Goal: Information Seeking & Learning: Learn about a topic

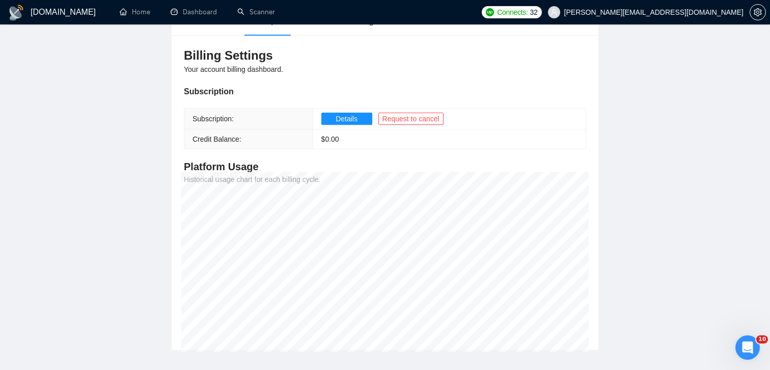
click at [695, 140] on main "Team Settings matias@email-engineers.com Preferences Subscription Members Integ…" at bounding box center [384, 144] width 737 height 411
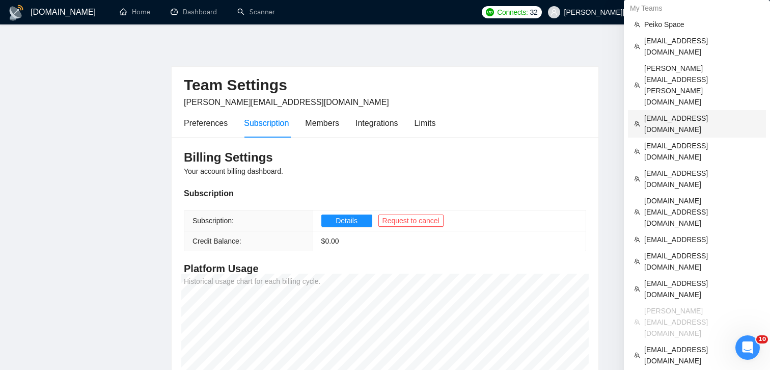
click at [674, 112] on span "hirephillipdean@gmail.com" at bounding box center [702, 123] width 116 height 22
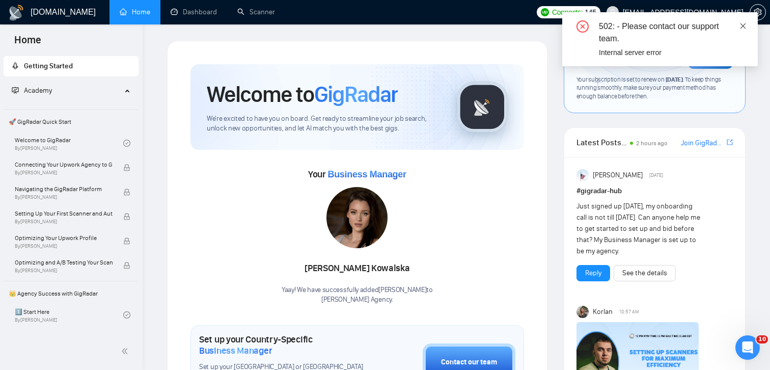
click at [746, 25] on icon "close" at bounding box center [742, 25] width 7 height 7
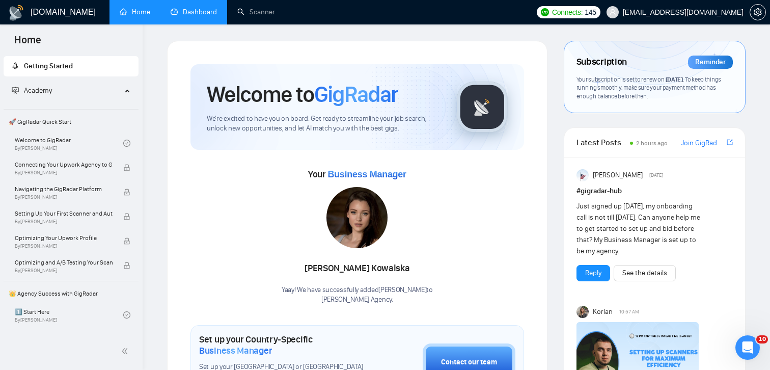
click at [208, 11] on link "Dashboard" at bounding box center [194, 12] width 46 height 9
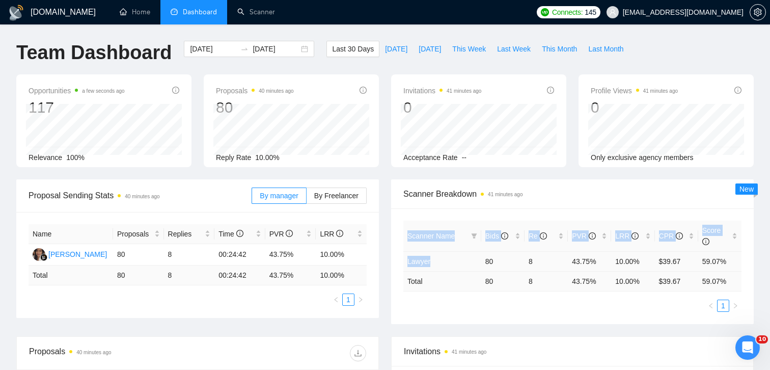
drag, startPoint x: 395, startPoint y: 266, endPoint x: 404, endPoint y: 269, distance: 9.2
click at [404, 269] on div "Scanner Name Bids Re PVR LRR CPR Score Lawyer 80 8 43.75% 10.00% $39.67 59.07% …" at bounding box center [572, 266] width 362 height 116
click at [397, 266] on div "Scanner Name Bids Re PVR LRR CPR Score Lawyer 80 8 43.75% 10.00% $39.67 59.07% …" at bounding box center [572, 266] width 362 height 116
drag, startPoint x: 400, startPoint y: 260, endPoint x: 435, endPoint y: 260, distance: 34.6
click at [435, 260] on div "Scanner Name Bids Re PVR LRR CPR Score Lawyer 80 8 43.75% 10.00% $39.67 59.07% …" at bounding box center [572, 266] width 362 height 116
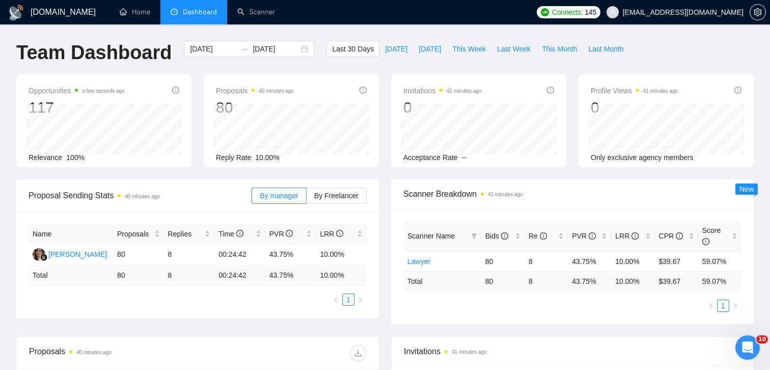
click at [346, 86] on div "Proposals 40 minutes ago 80" at bounding box center [291, 101] width 151 height 33
click at [296, 49] on div "[DATE] [DATE]" at bounding box center [249, 49] width 130 height 16
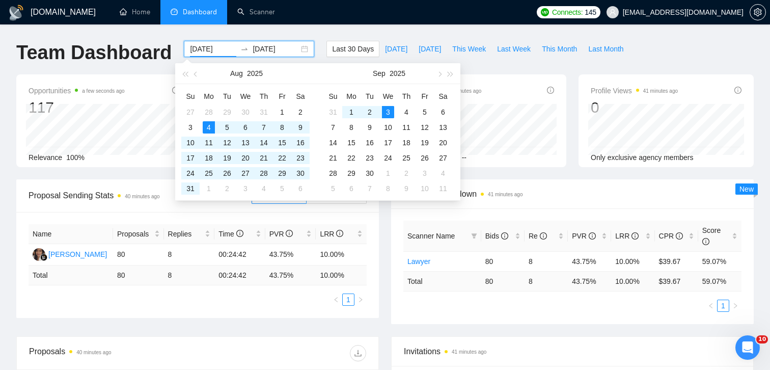
click at [202, 74] on div "Aug 2025" at bounding box center [246, 73] width 89 height 20
click at [195, 77] on button "button" at bounding box center [195, 73] width 11 height 20
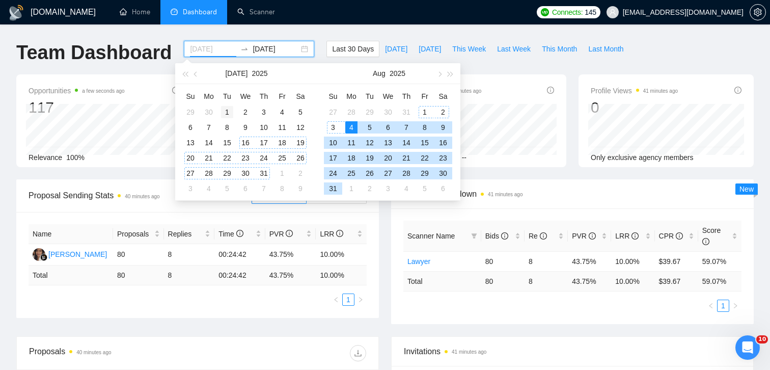
type input "[DATE]"
click at [229, 113] on div "1" at bounding box center [227, 112] width 12 height 12
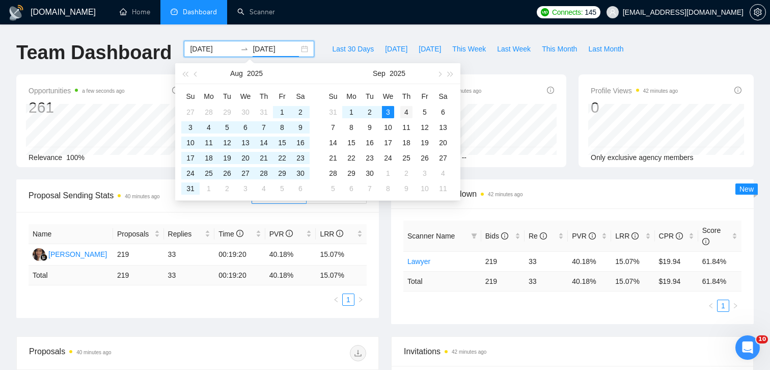
type input "[DATE]"
click at [582, 177] on div "Opportunities a few seconds ago 261 Relevance 100% Proposals 40 minutes ago 219…" at bounding box center [384, 126] width 749 height 105
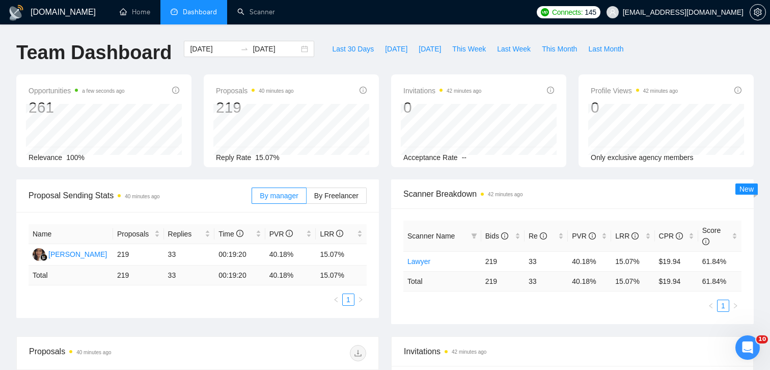
click at [545, 155] on div "Acceptance Rate --" at bounding box center [478, 157] width 151 height 11
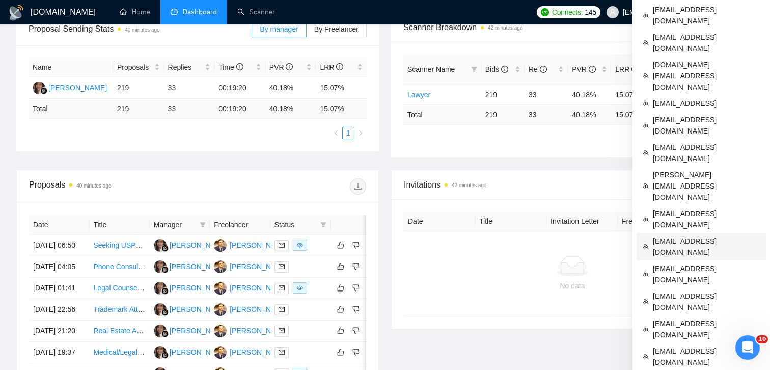
scroll to position [174, 0]
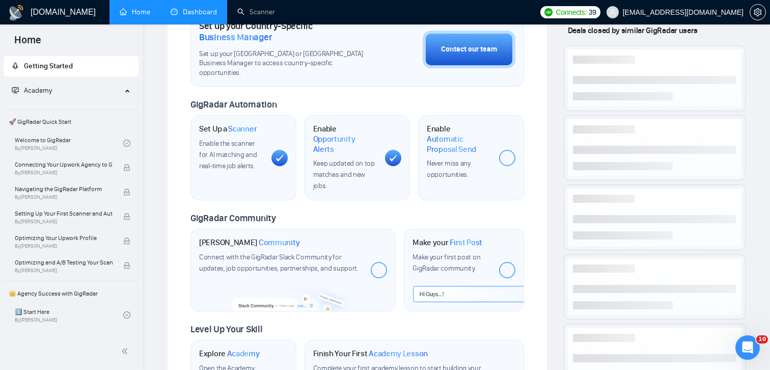
click at [193, 8] on link "Dashboard" at bounding box center [194, 12] width 46 height 9
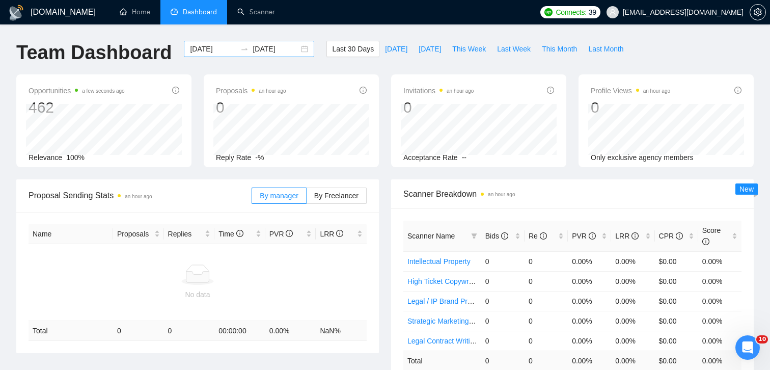
click at [294, 45] on div "[DATE] [DATE]" at bounding box center [249, 49] width 130 height 16
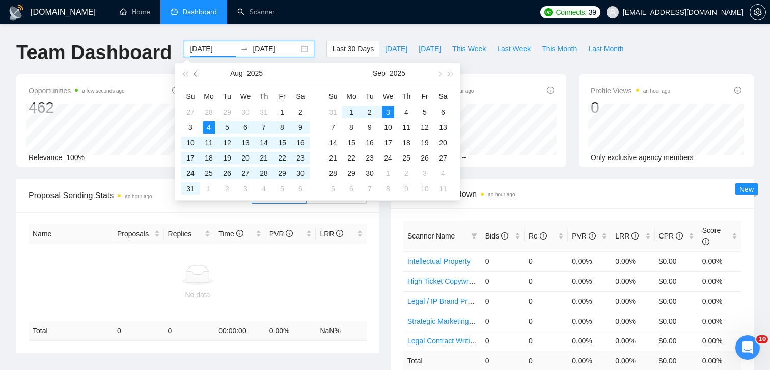
click at [195, 75] on span "button" at bounding box center [196, 73] width 5 height 5
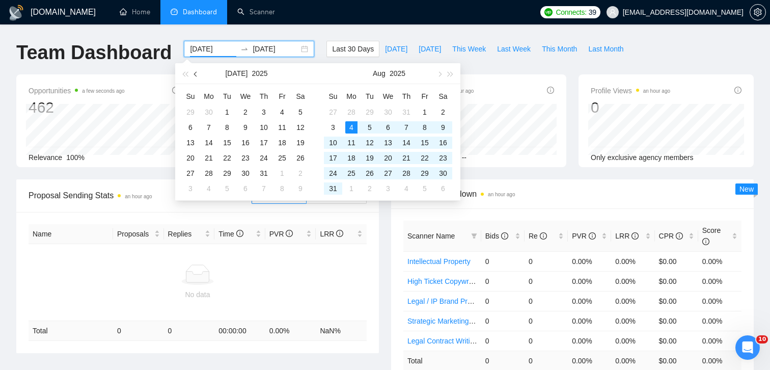
click at [195, 75] on span "button" at bounding box center [196, 73] width 5 height 5
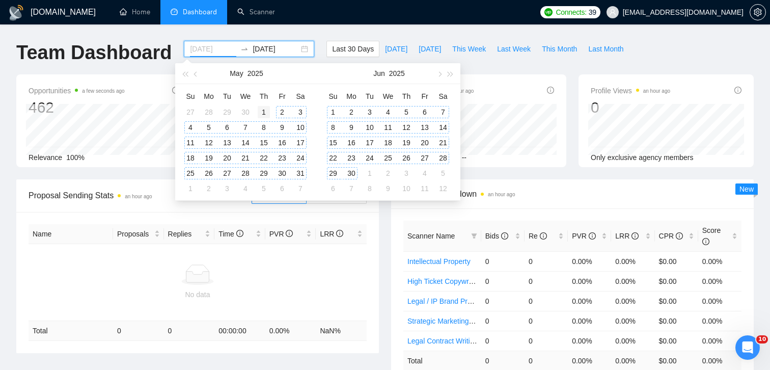
type input "[DATE]"
click at [265, 111] on div "1" at bounding box center [264, 112] width 12 height 12
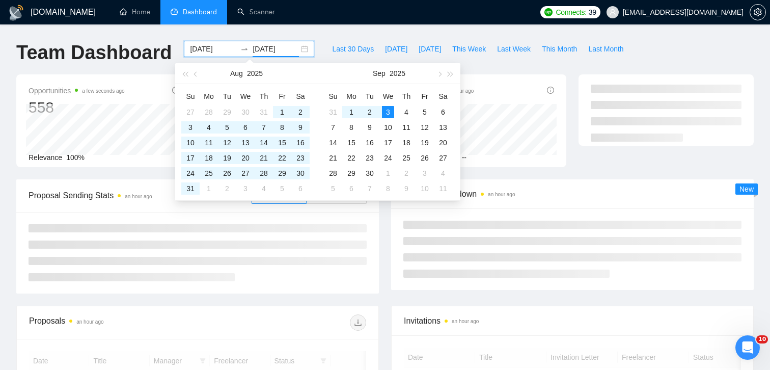
click at [421, 29] on div "GigRadar.io Home Dashboard Scanner Connects: 39 baleseng.ram@gmail.com Team Das…" at bounding box center [385, 279] width 770 height 559
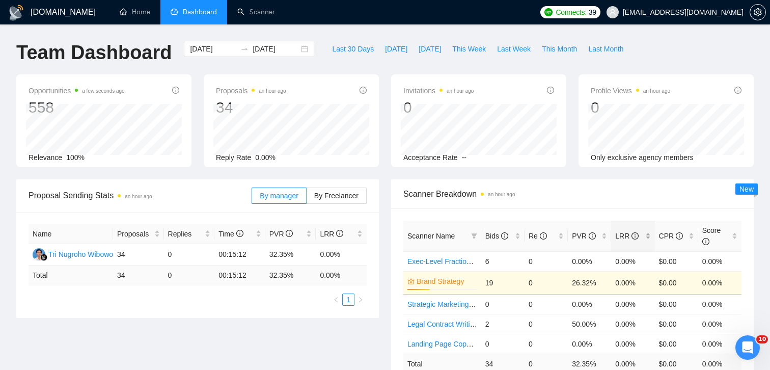
click at [648, 233] on div "LRR" at bounding box center [632, 235] width 35 height 11
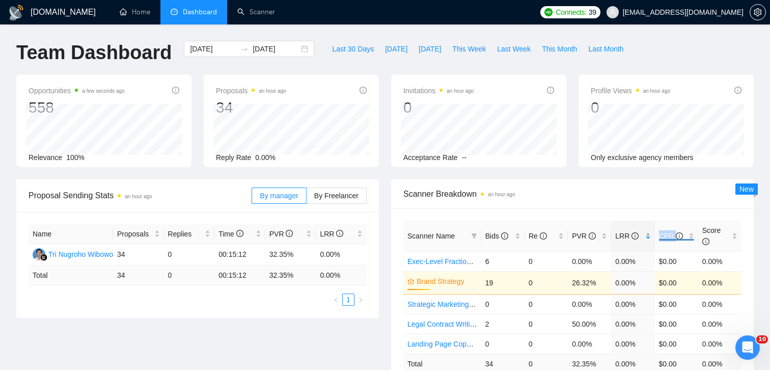
click at [648, 233] on div "LRR" at bounding box center [632, 235] width 35 height 11
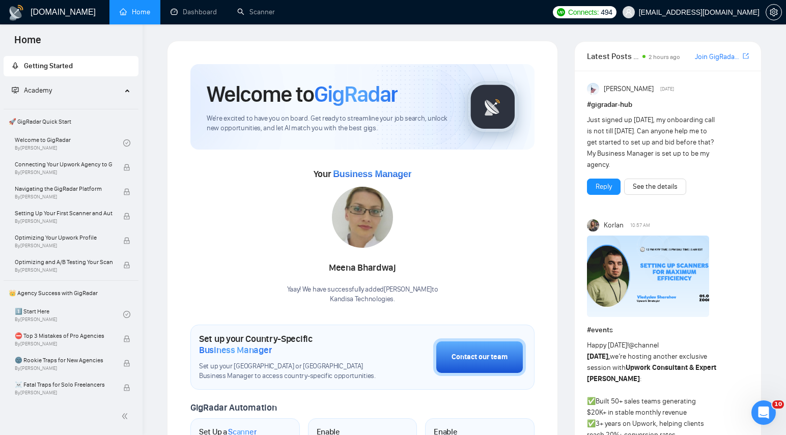
click at [484, 187] on div "Your Business Manager [PERSON_NAME]! We have successfully added [PERSON_NAME] t…" at bounding box center [362, 235] width 344 height 138
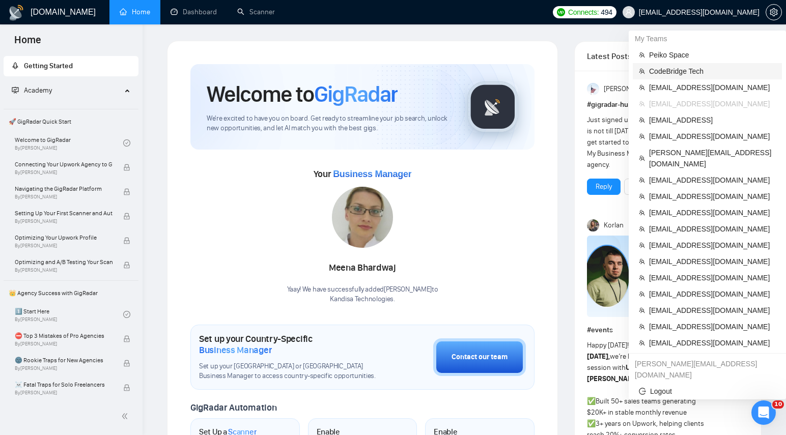
click at [690, 69] on span "CodeBridge Tech" at bounding box center [712, 71] width 127 height 11
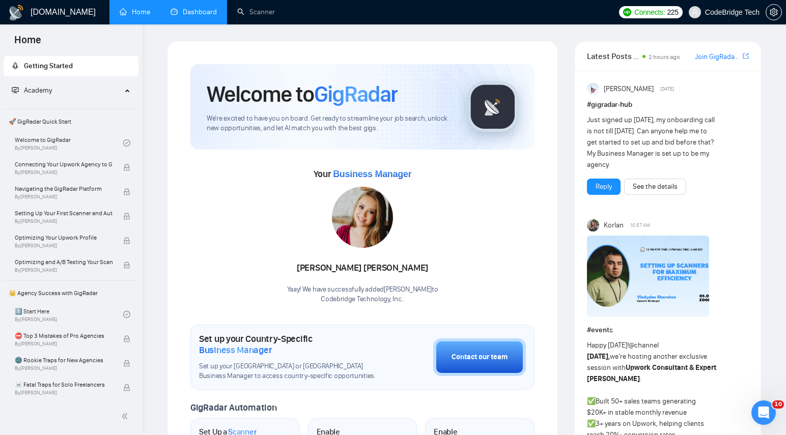
click at [182, 8] on link "Dashboard" at bounding box center [194, 12] width 46 height 9
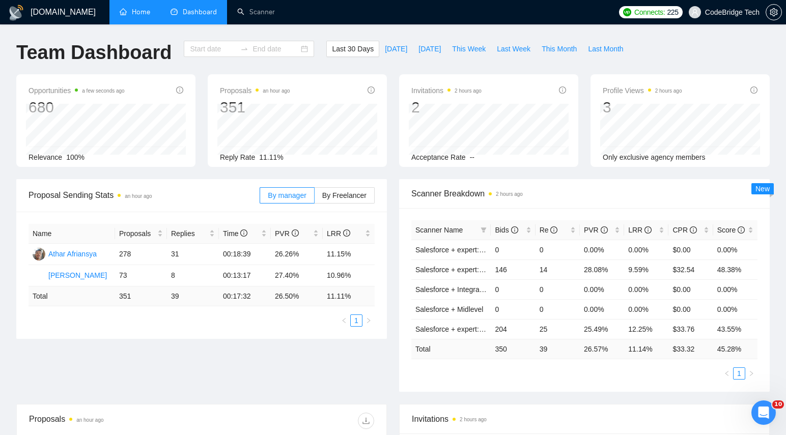
type input "[DATE]"
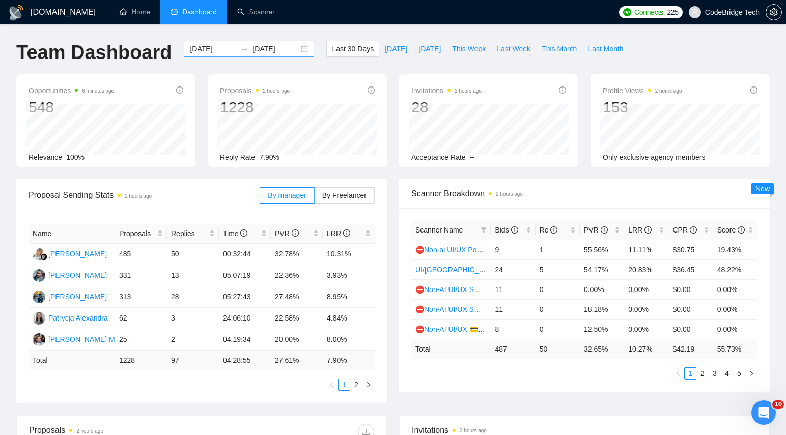
click at [298, 47] on div "[DATE] [DATE]" at bounding box center [249, 49] width 130 height 16
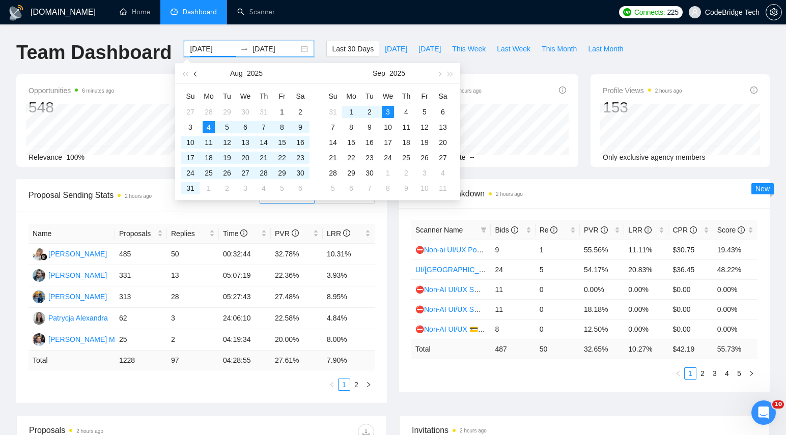
click at [196, 73] on span "button" at bounding box center [196, 73] width 5 height 5
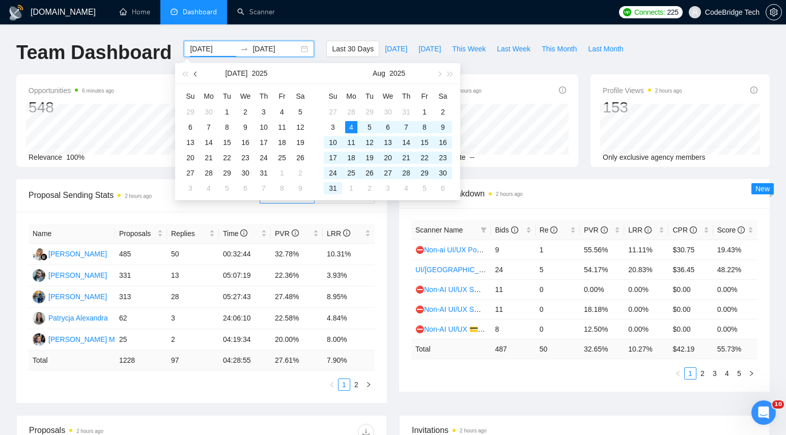
click at [196, 73] on span "button" at bounding box center [196, 73] width 5 height 5
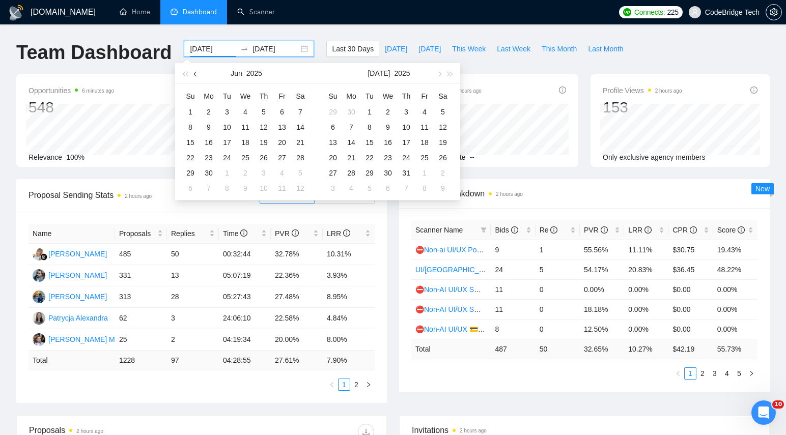
click at [196, 73] on span "button" at bounding box center [196, 73] width 5 height 5
click at [197, 74] on span "button" at bounding box center [196, 73] width 5 height 5
click at [198, 74] on span "button" at bounding box center [196, 73] width 5 height 5
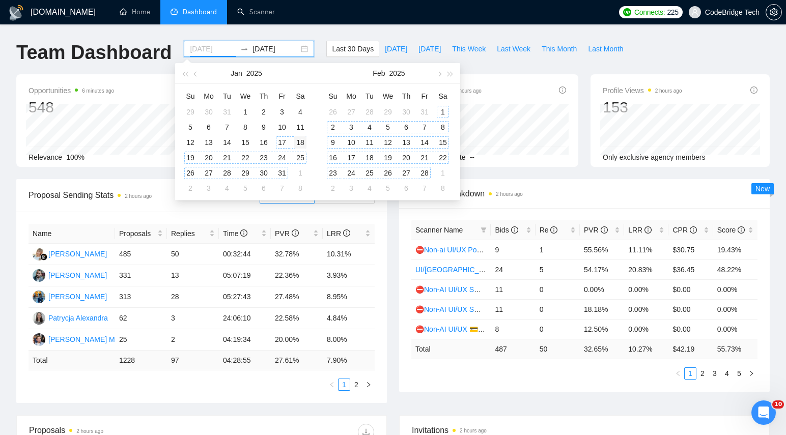
type input "[DATE]"
click at [302, 142] on div "18" at bounding box center [300, 142] width 12 height 12
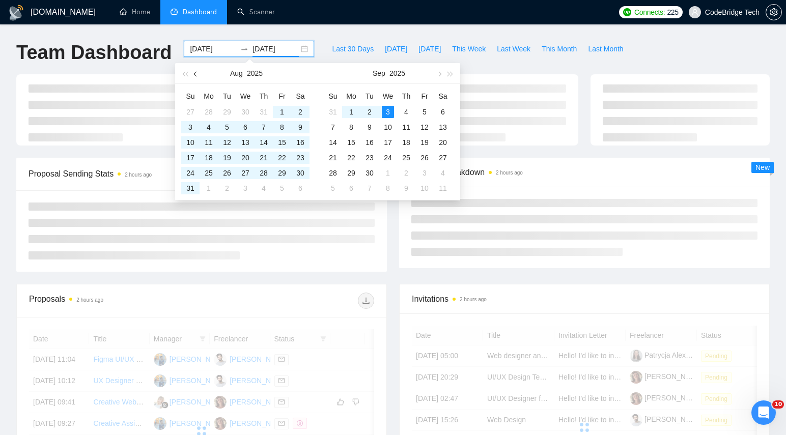
click at [194, 71] on button "button" at bounding box center [195, 73] width 11 height 20
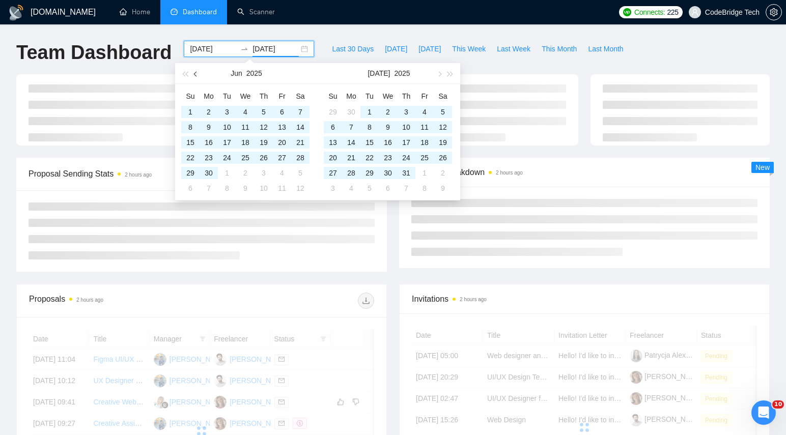
click at [194, 71] on button "button" at bounding box center [195, 73] width 11 height 20
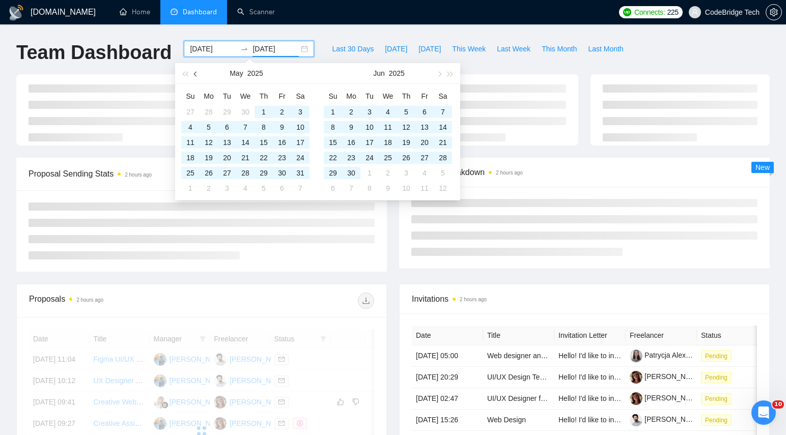
click at [194, 71] on button "button" at bounding box center [195, 73] width 11 height 20
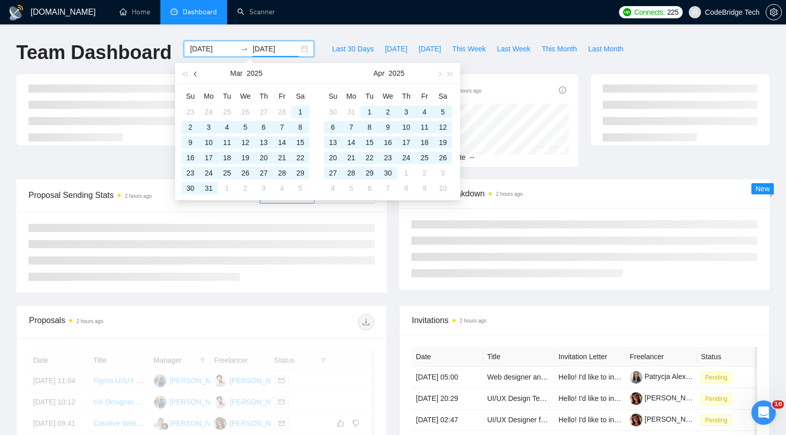
click at [194, 71] on button "button" at bounding box center [195, 73] width 11 height 20
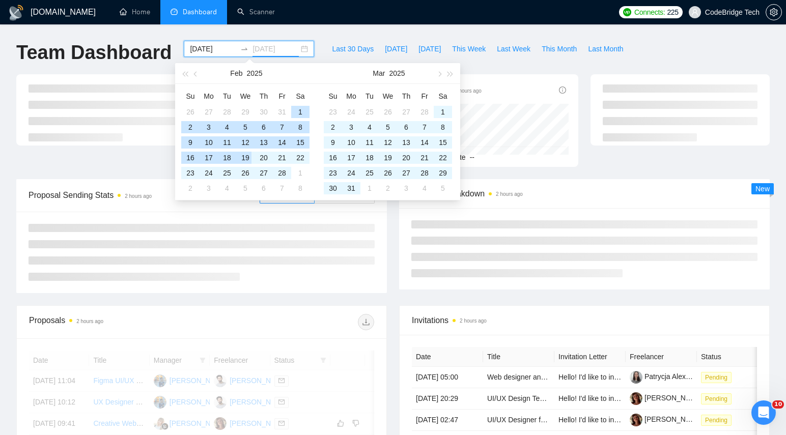
drag, startPoint x: 227, startPoint y: 160, endPoint x: 301, endPoint y: 264, distance: 127.3
click at [227, 160] on div "18" at bounding box center [227, 158] width 12 height 12
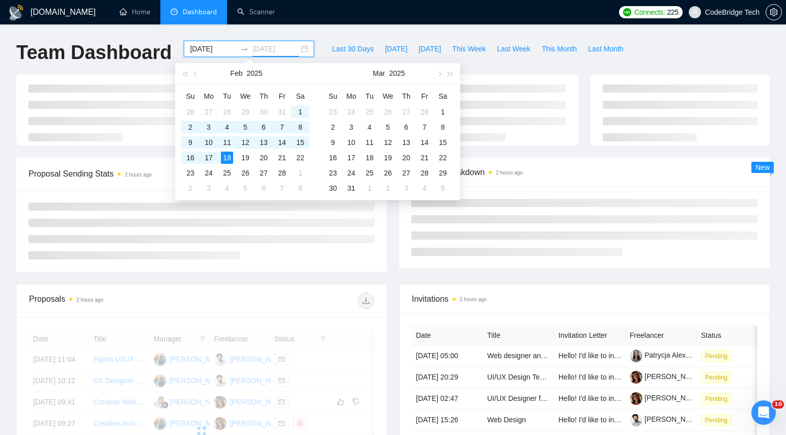
type input "[DATE]"
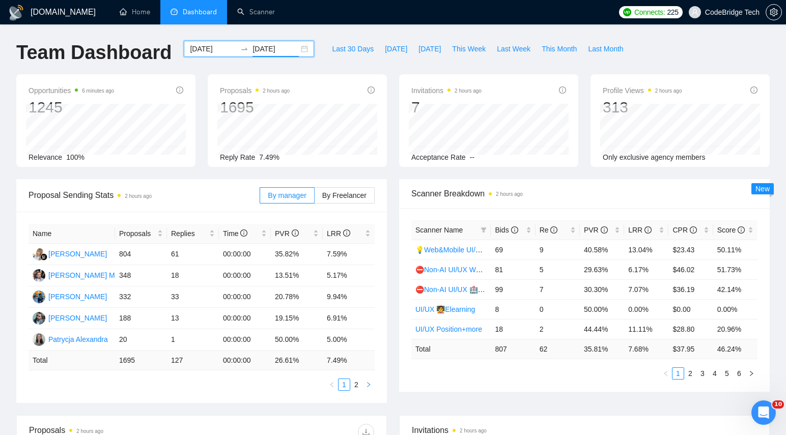
click at [369, 385] on icon "right" at bounding box center [368, 384] width 3 height 5
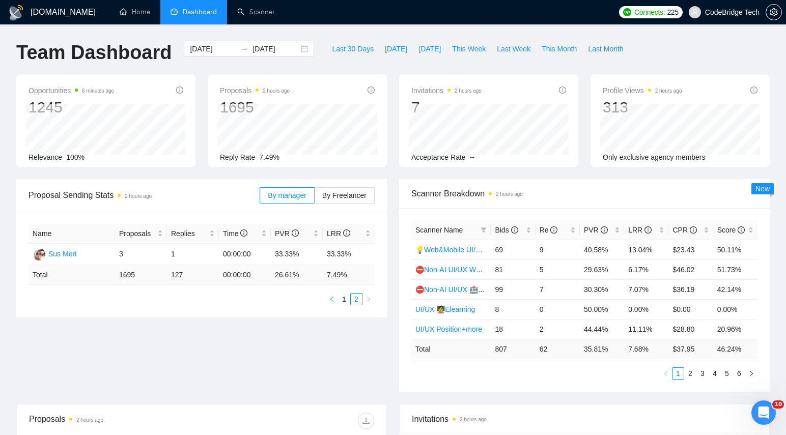
click at [334, 301] on icon "left" at bounding box center [332, 299] width 6 height 6
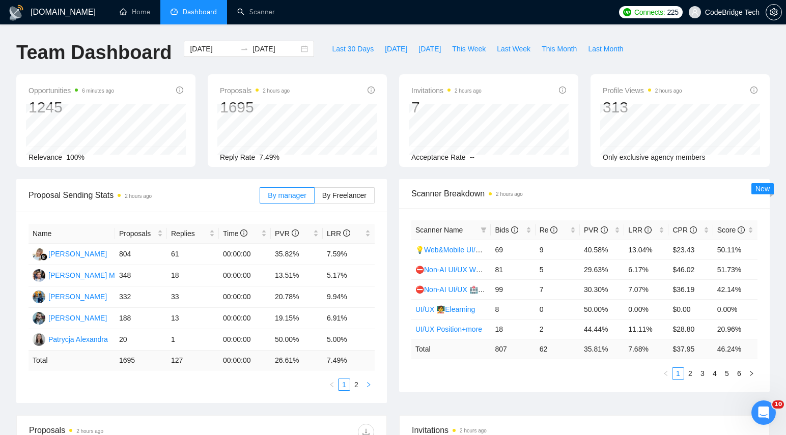
click at [371, 384] on icon "right" at bounding box center [368, 385] width 6 height 6
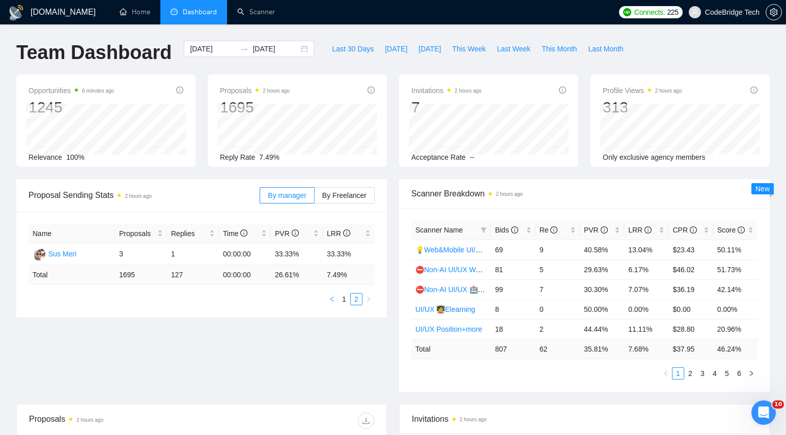
click at [332, 297] on icon "left" at bounding box center [332, 299] width 6 height 6
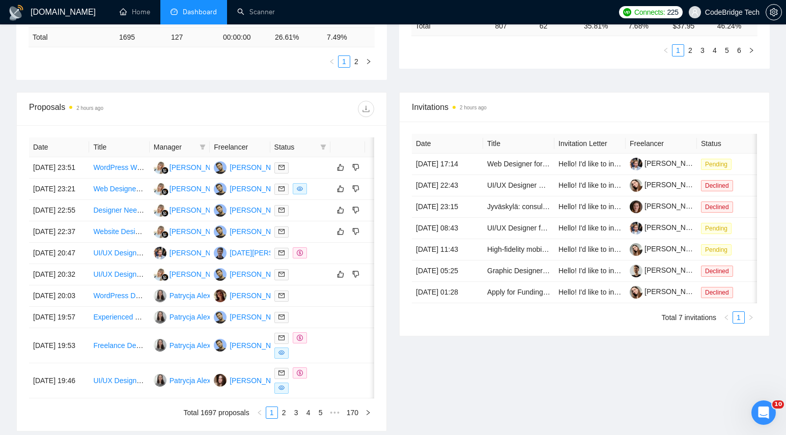
scroll to position [346, 0]
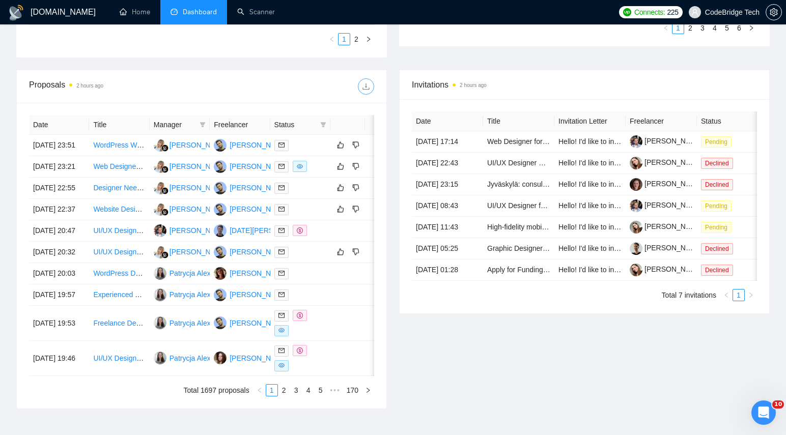
click at [365, 87] on icon "download" at bounding box center [366, 86] width 8 height 8
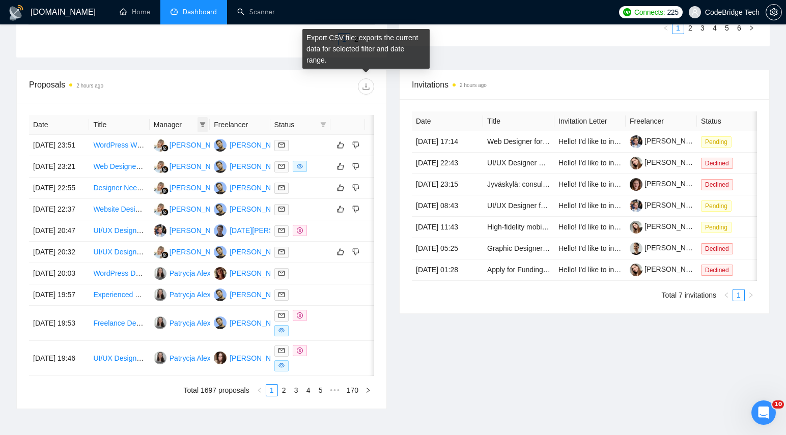
click at [204, 123] on icon "filter" at bounding box center [203, 124] width 6 height 5
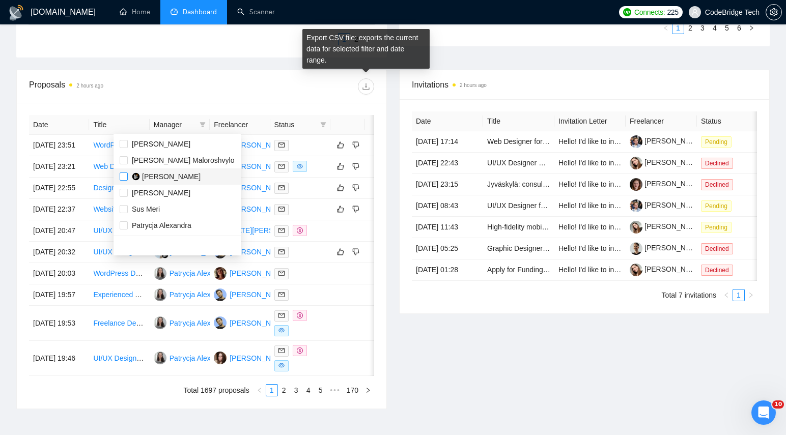
click at [122, 178] on input "checkbox" at bounding box center [124, 177] width 8 height 8
checkbox input "true"
click at [125, 211] on input "checkbox" at bounding box center [124, 209] width 8 height 8
checkbox input "true"
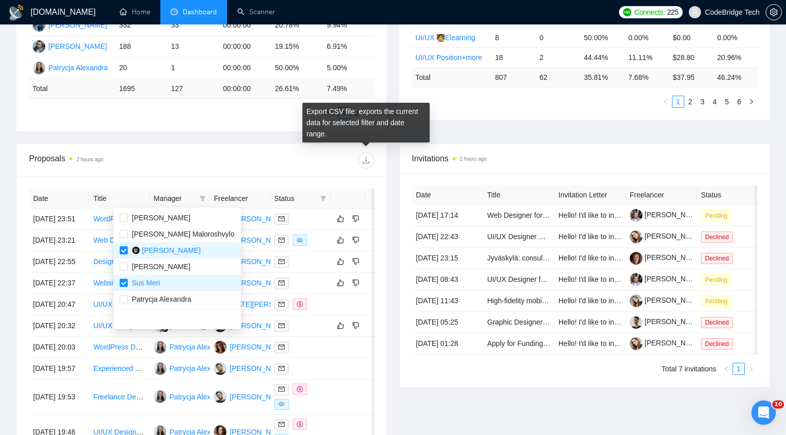
scroll to position [232, 0]
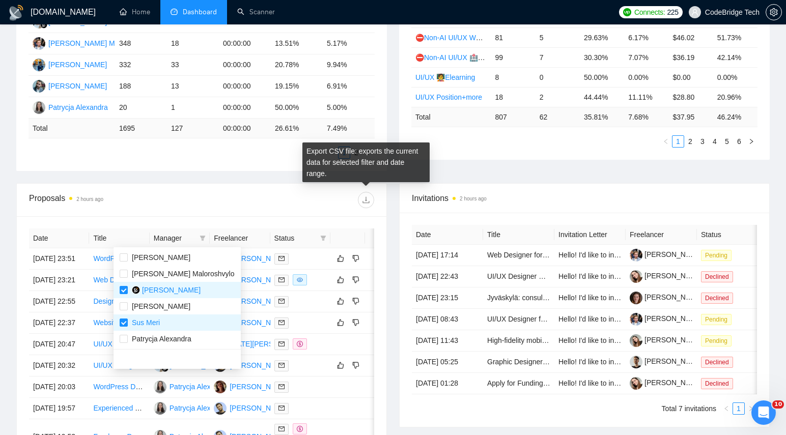
click at [262, 153] on ul "1 2" at bounding box center [202, 153] width 346 height 12
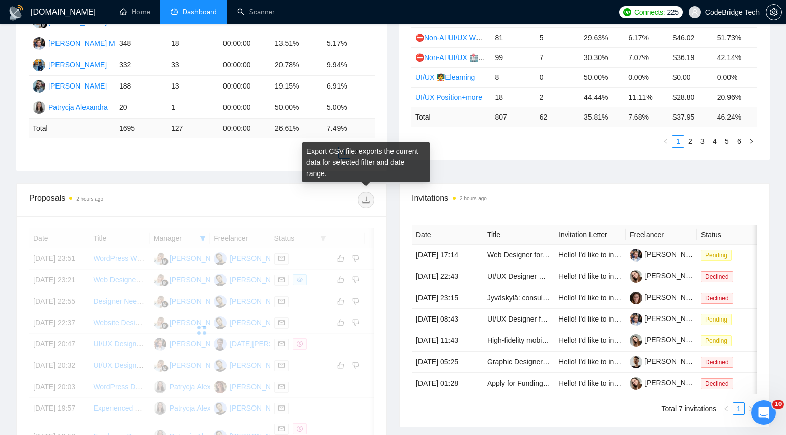
click at [412, 176] on div "Export CSV file: exports the current data for selected filter and date range." at bounding box center [365, 163] width 127 height 40
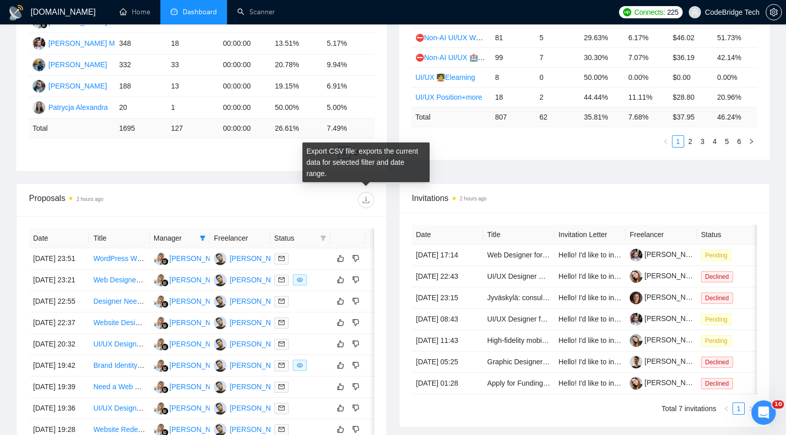
click at [259, 172] on div "Proposal Sending Stats 2 hours ago By manager By Freelancer Name Proposals Repl…" at bounding box center [393, 65] width 766 height 236
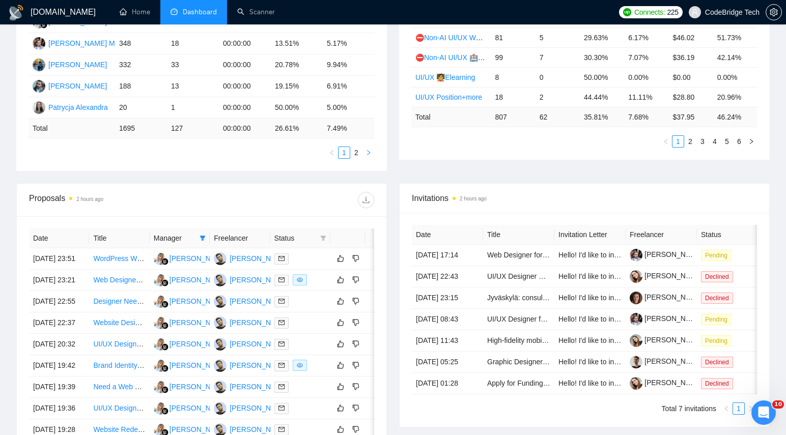
click at [368, 154] on icon "right" at bounding box center [368, 153] width 6 height 6
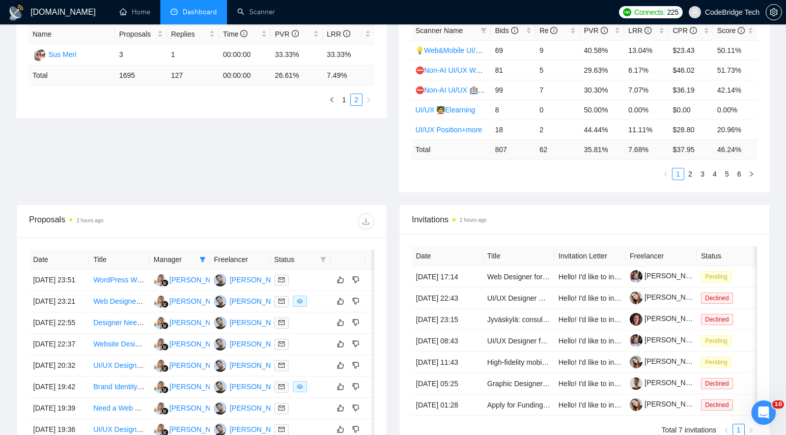
scroll to position [189, 0]
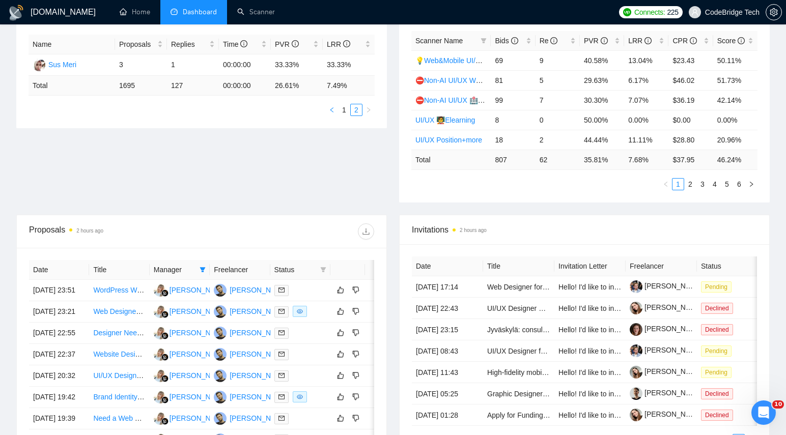
click at [330, 109] on icon "left" at bounding box center [332, 110] width 6 height 6
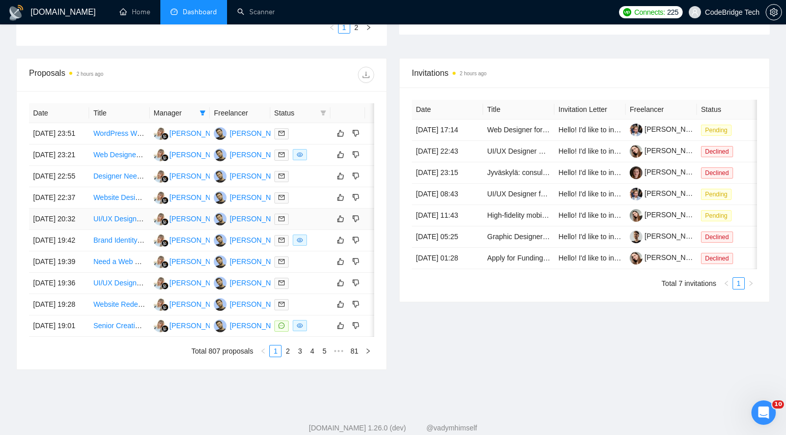
scroll to position [337, 0]
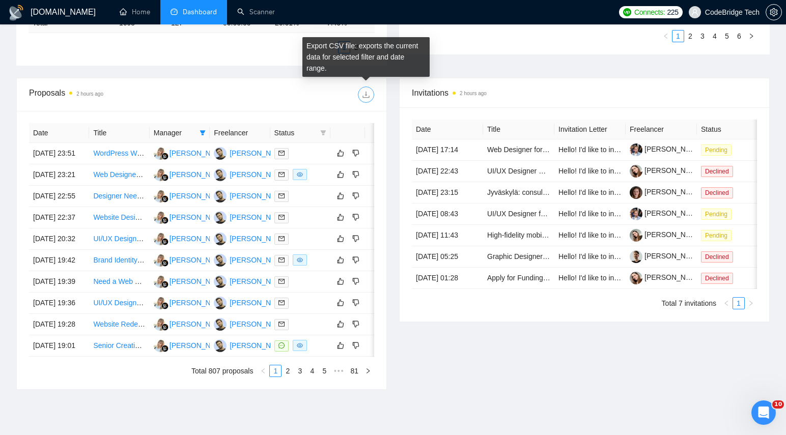
click at [365, 95] on icon "download" at bounding box center [365, 94] width 7 height 7
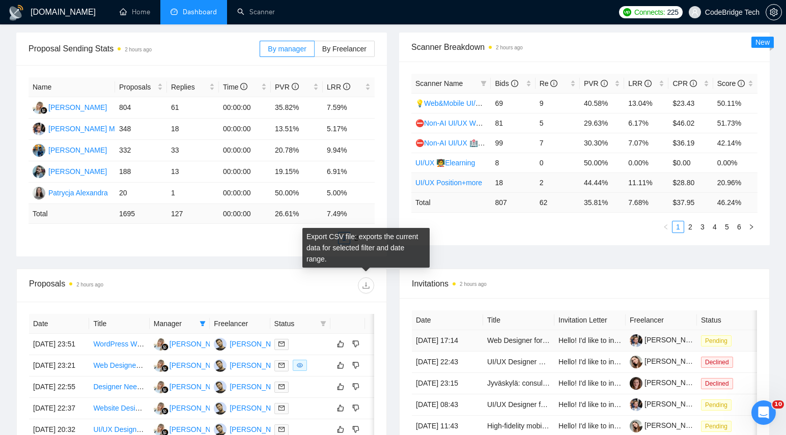
scroll to position [142, 0]
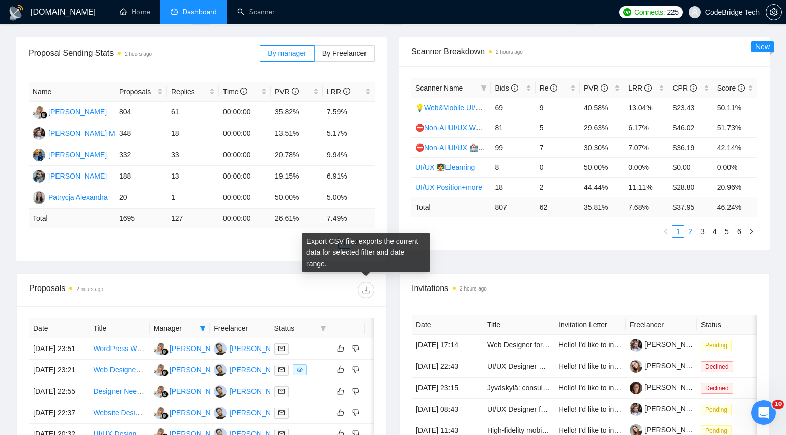
click at [692, 235] on link "2" at bounding box center [690, 231] width 11 height 11
click at [700, 233] on link "3" at bounding box center [702, 231] width 11 height 11
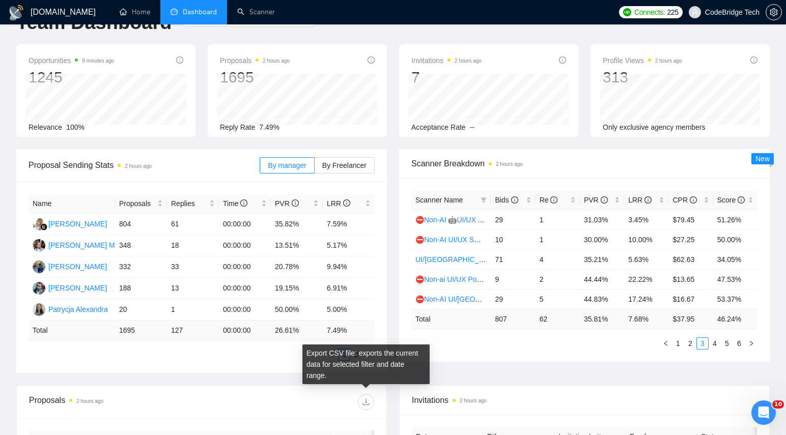
scroll to position [0, 0]
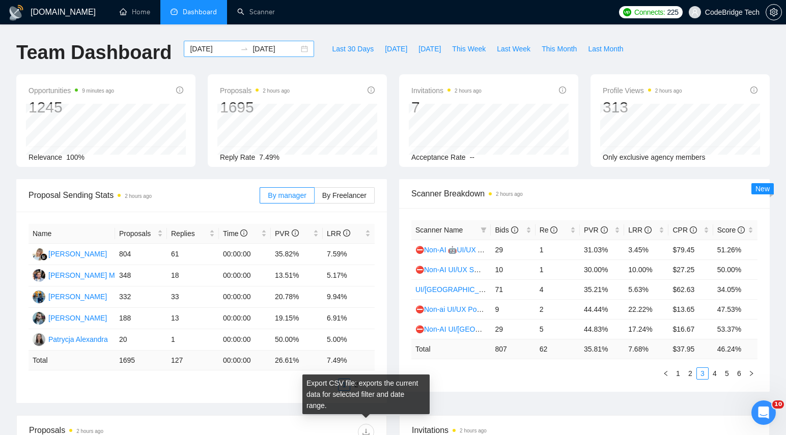
click at [296, 47] on div "[DATE] [DATE]" at bounding box center [249, 49] width 130 height 16
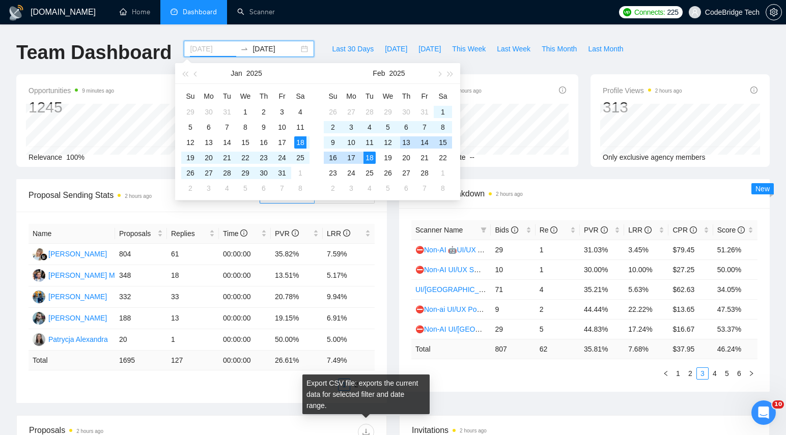
type input "[DATE]"
click at [367, 160] on div "18" at bounding box center [369, 158] width 12 height 12
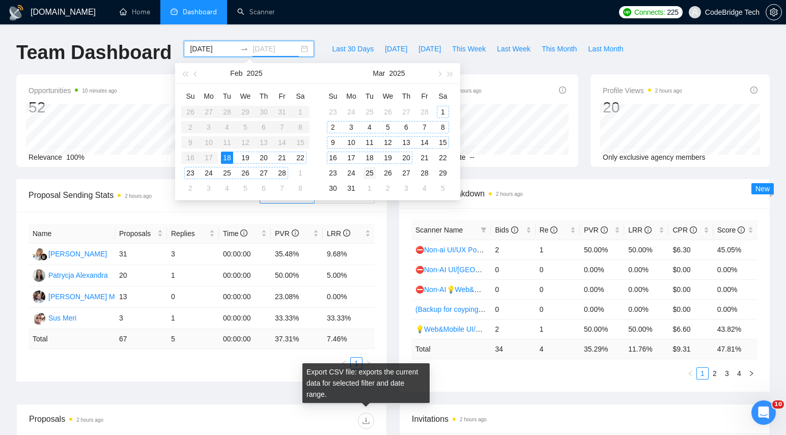
type input "[DATE]"
click at [368, 172] on div "25" at bounding box center [369, 173] width 12 height 12
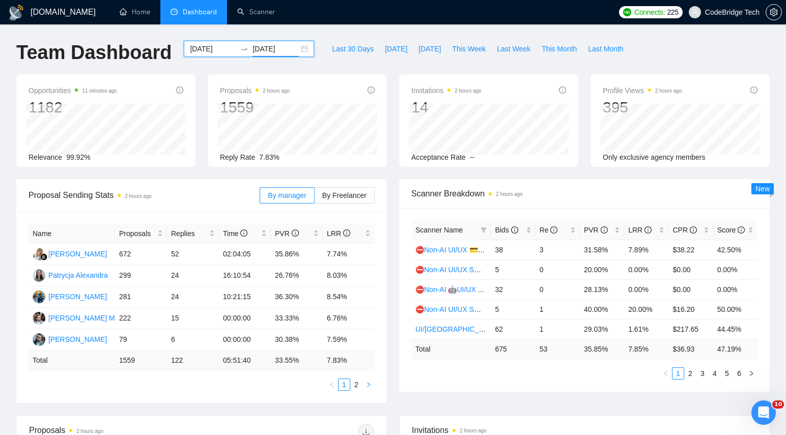
click at [370, 386] on icon "right" at bounding box center [368, 385] width 6 height 6
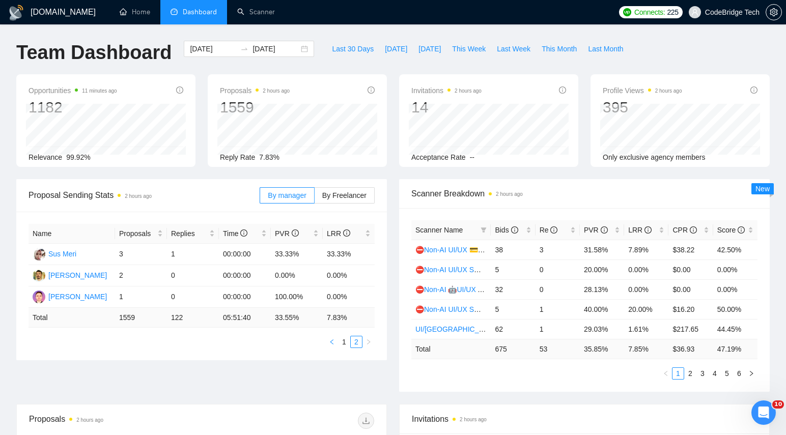
click at [336, 344] on button "button" at bounding box center [332, 342] width 12 height 12
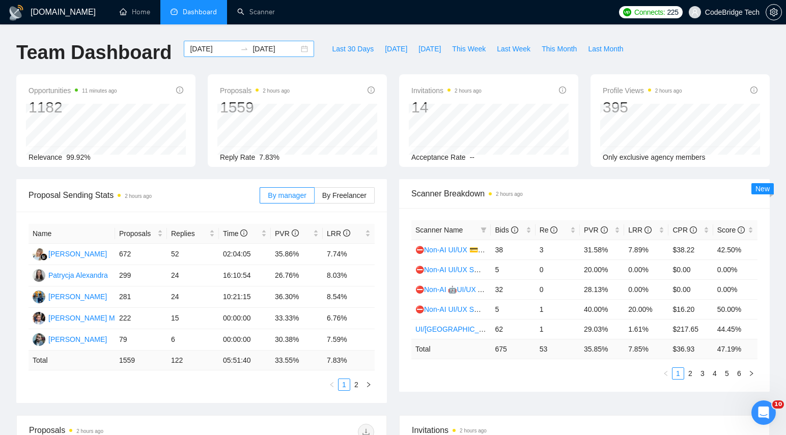
click at [298, 51] on div "[DATE] [DATE]" at bounding box center [249, 49] width 130 height 16
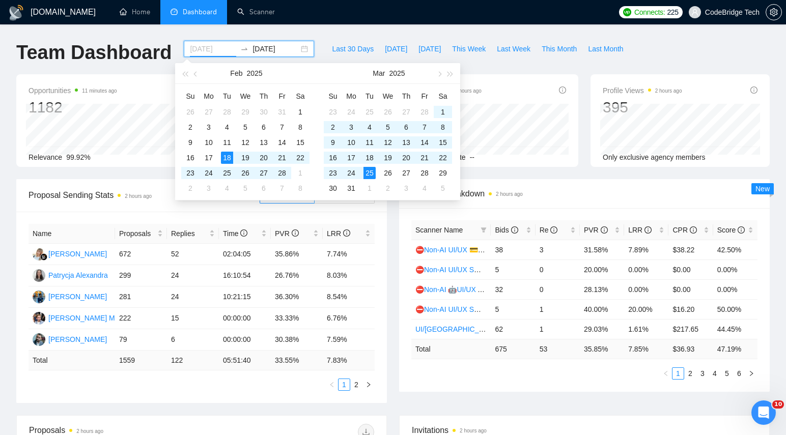
type input "[DATE]"
click at [368, 174] on div "25" at bounding box center [369, 173] width 12 height 12
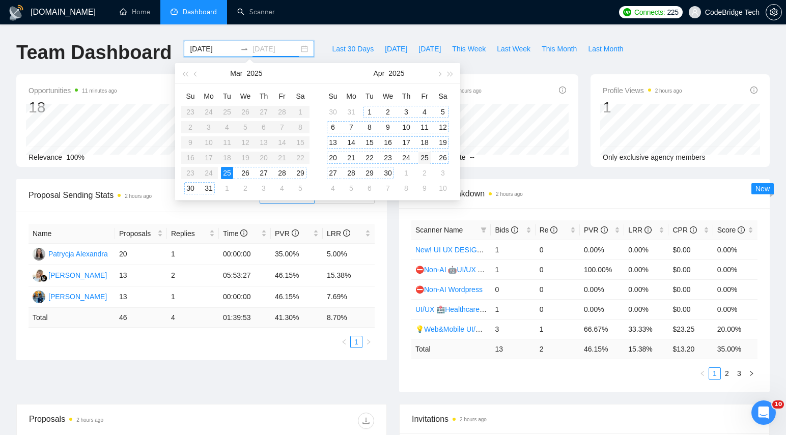
type input "[DATE]"
click at [423, 160] on div "25" at bounding box center [424, 158] width 12 height 12
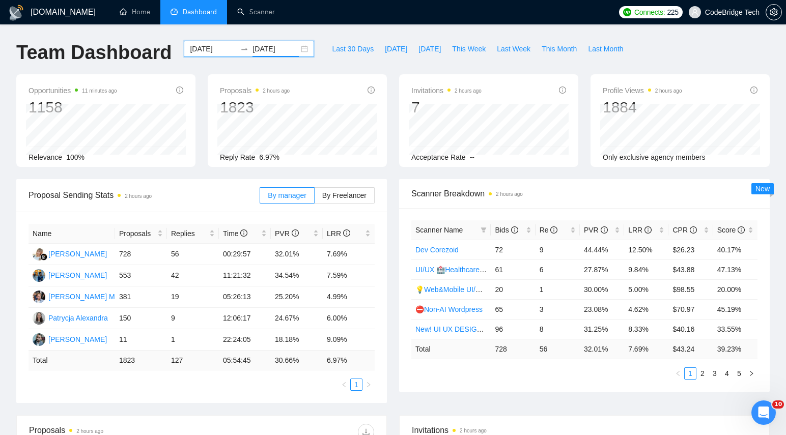
click at [295, 49] on div "[DATE] [DATE]" at bounding box center [249, 49] width 130 height 16
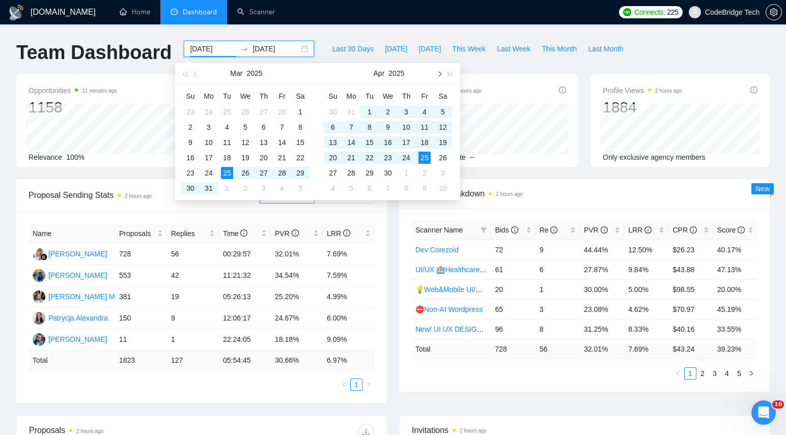
click at [438, 71] on span "button" at bounding box center [438, 73] width 5 height 5
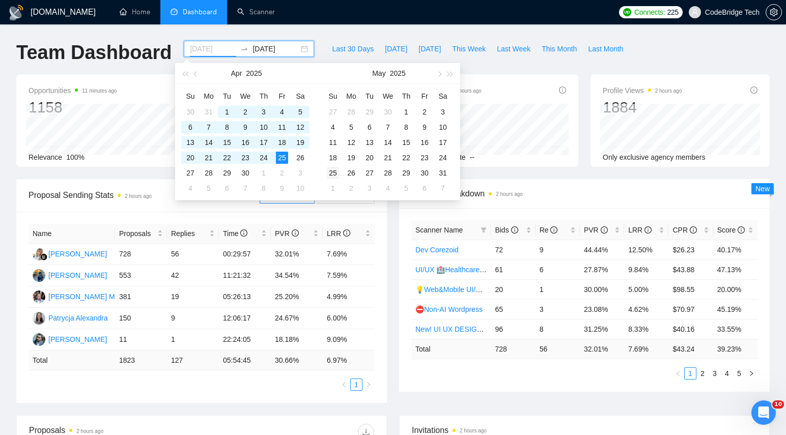
type input "[DATE]"
click at [334, 174] on div "25" at bounding box center [333, 173] width 12 height 12
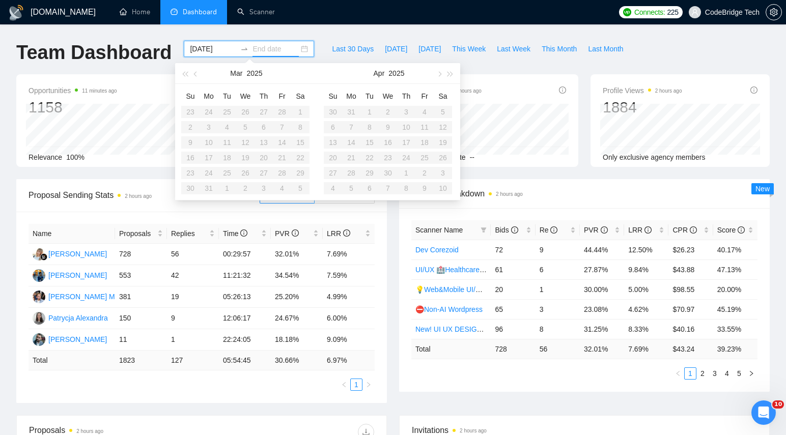
type input "[DATE]"
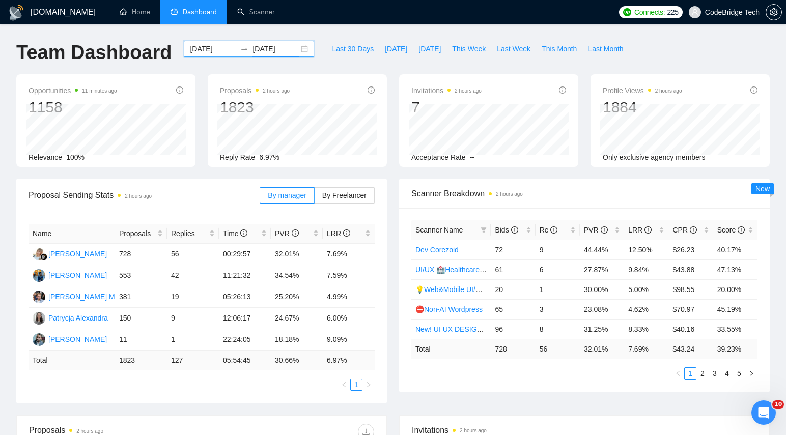
click at [391, 363] on div "Proposal Sending Stats 2 hours ago By manager By Freelancer Name Proposals Repl…" at bounding box center [201, 291] width 383 height 224
click at [294, 52] on div "[DATE] [DATE]" at bounding box center [249, 49] width 130 height 16
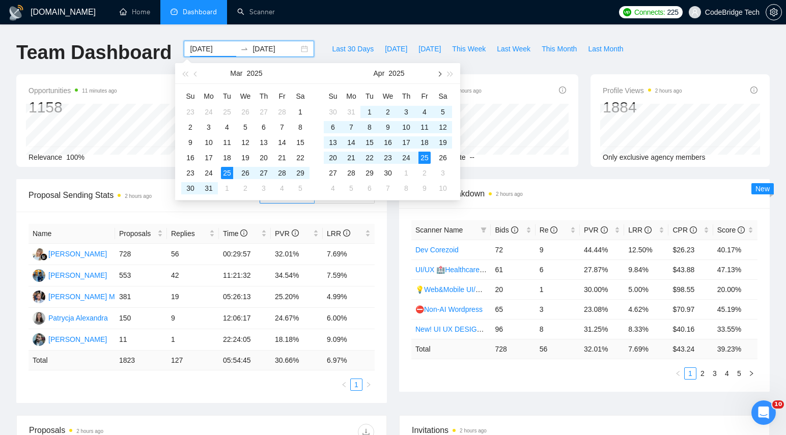
click at [440, 73] on span "button" at bounding box center [438, 73] width 5 height 5
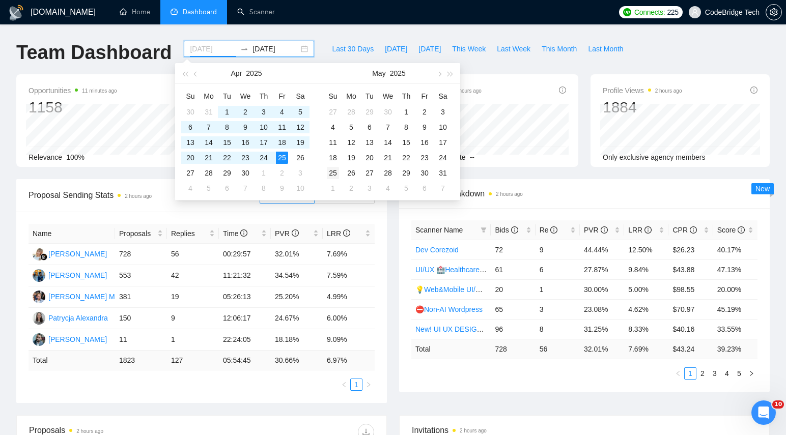
type input "[DATE]"
click at [336, 174] on div "25" at bounding box center [333, 173] width 12 height 12
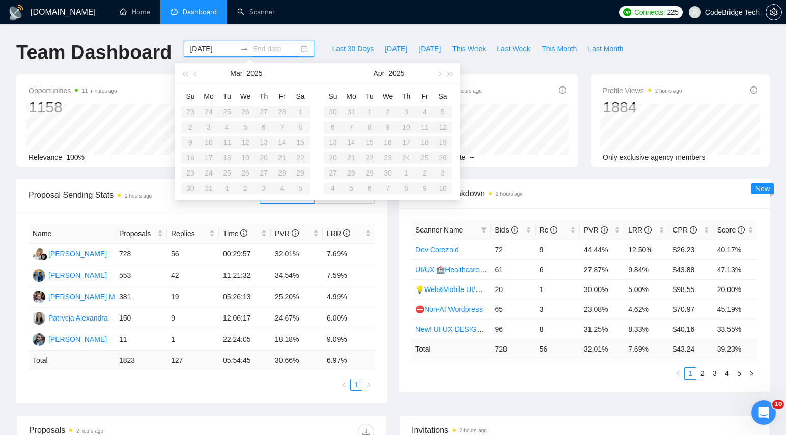
click at [210, 50] on input "[DATE]" at bounding box center [213, 48] width 46 height 11
click at [193, 78] on button "button" at bounding box center [195, 73] width 11 height 20
type input "[DATE]"
click at [229, 176] on div "25" at bounding box center [227, 173] width 12 height 12
type input "[DATE]"
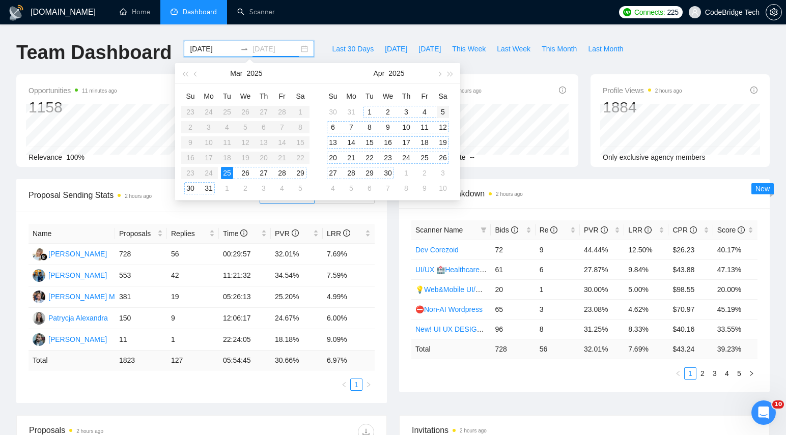
type input "[DATE]"
click at [438, 73] on span "button" at bounding box center [438, 73] width 5 height 5
type input "[DATE]"
click at [331, 176] on div "25" at bounding box center [333, 173] width 12 height 12
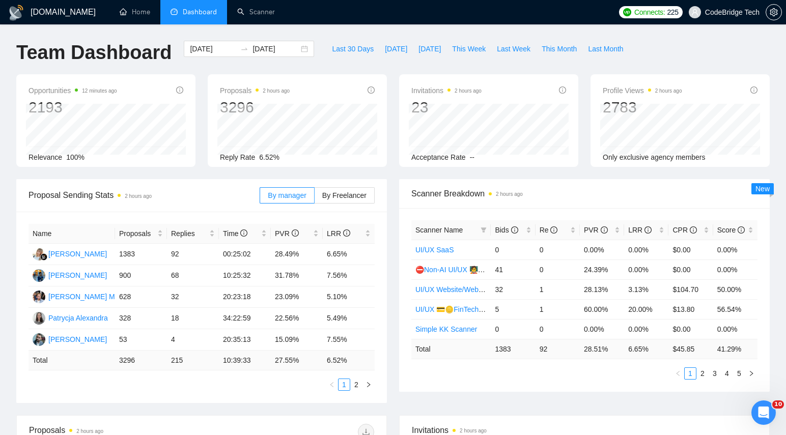
click at [504, 342] on td "1383" at bounding box center [513, 349] width 44 height 20
drag, startPoint x: 517, startPoint y: 350, endPoint x: 493, endPoint y: 350, distance: 24.4
click at [493, 350] on td "1383" at bounding box center [513, 349] width 44 height 20
copy td "1383"
click at [200, 46] on input "[DATE]" at bounding box center [213, 48] width 46 height 11
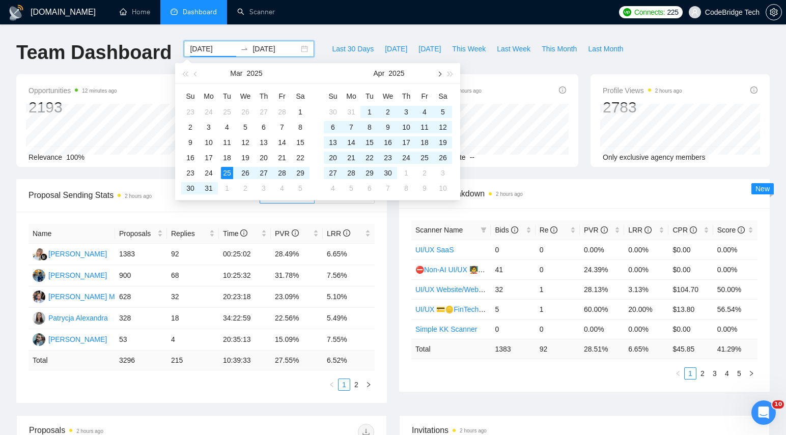
click at [441, 68] on button "button" at bounding box center [438, 73] width 11 height 20
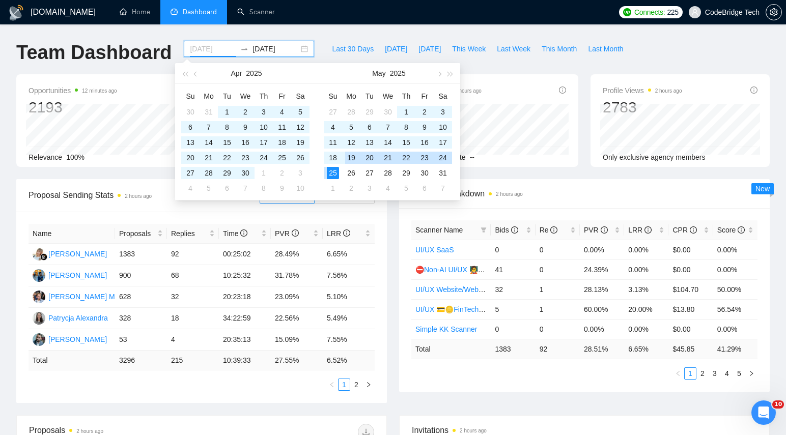
type input "[DATE]"
click at [333, 172] on div "25" at bounding box center [333, 173] width 12 height 12
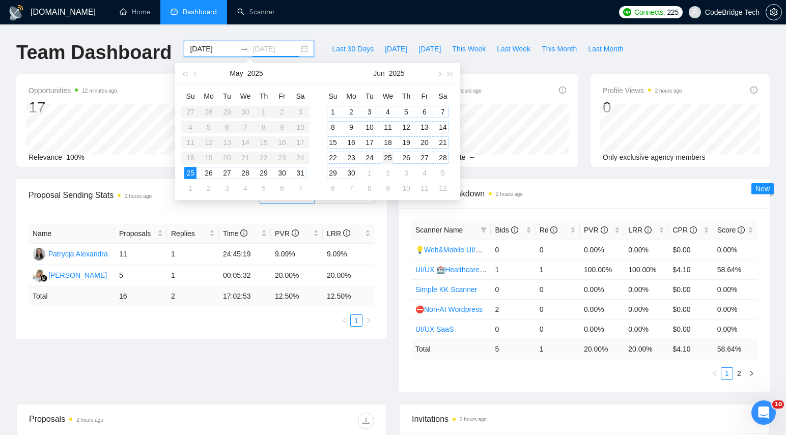
type input "[DATE]"
click at [388, 156] on div "25" at bounding box center [388, 158] width 12 height 12
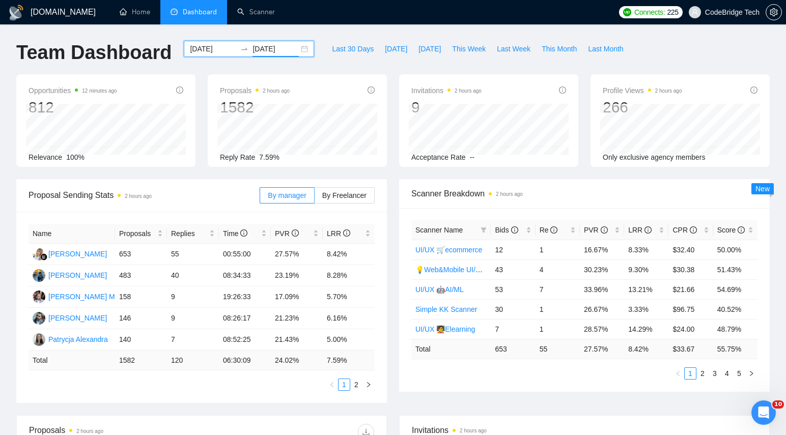
click at [495, 357] on td "653" at bounding box center [513, 349] width 44 height 20
drag, startPoint x: 495, startPoint y: 350, endPoint x: 519, endPoint y: 352, distance: 24.0
click at [519, 352] on td "653" at bounding box center [513, 349] width 44 height 20
copy td "653"
click at [195, 53] on input "[DATE]" at bounding box center [213, 48] width 46 height 11
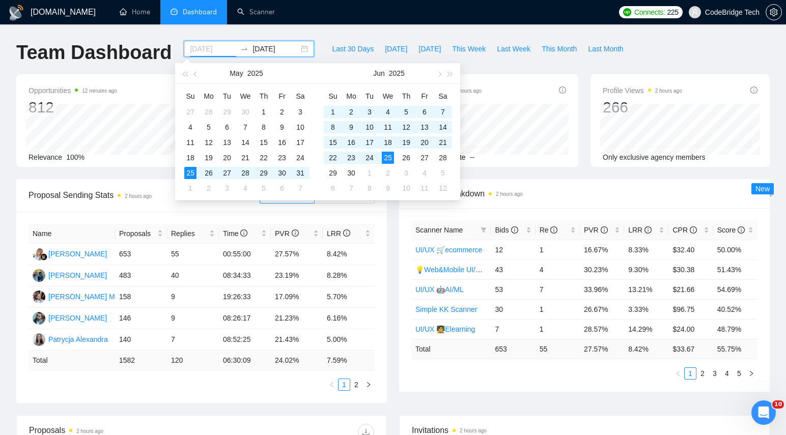
type input "[DATE]"
click at [390, 161] on div "25" at bounding box center [388, 158] width 12 height 12
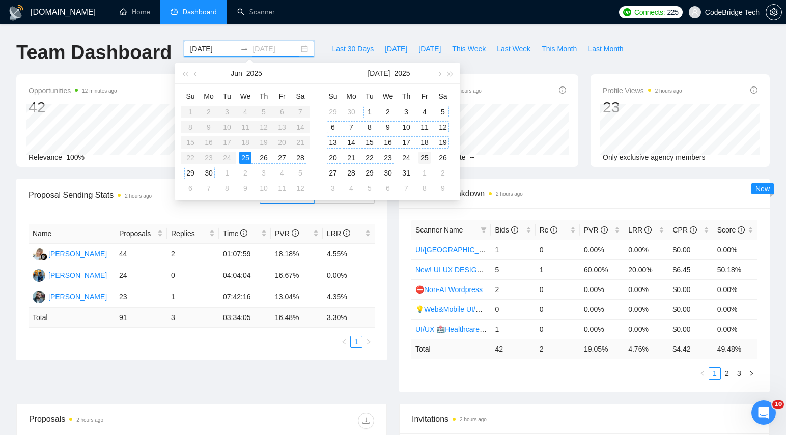
type input "[DATE]"
click at [423, 157] on div "25" at bounding box center [424, 158] width 12 height 12
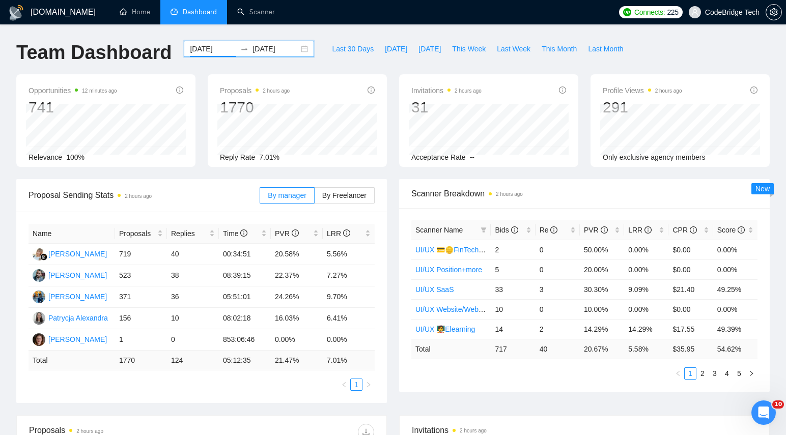
click at [212, 52] on input "[DATE]" at bounding box center [213, 48] width 46 height 11
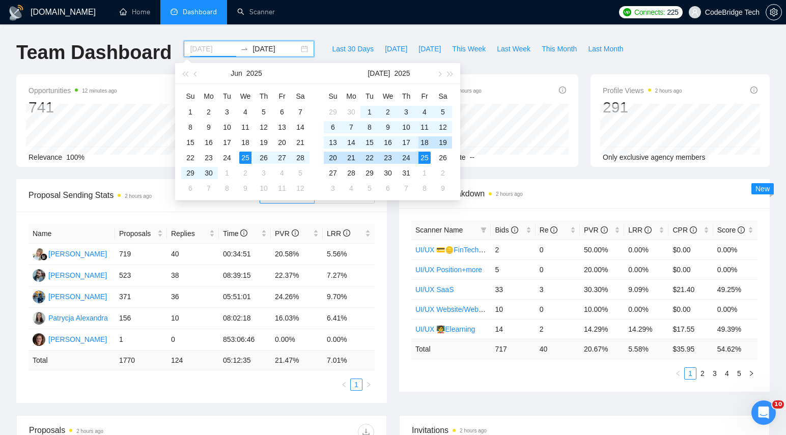
type input "[DATE]"
click at [425, 154] on div "25" at bounding box center [424, 158] width 12 height 12
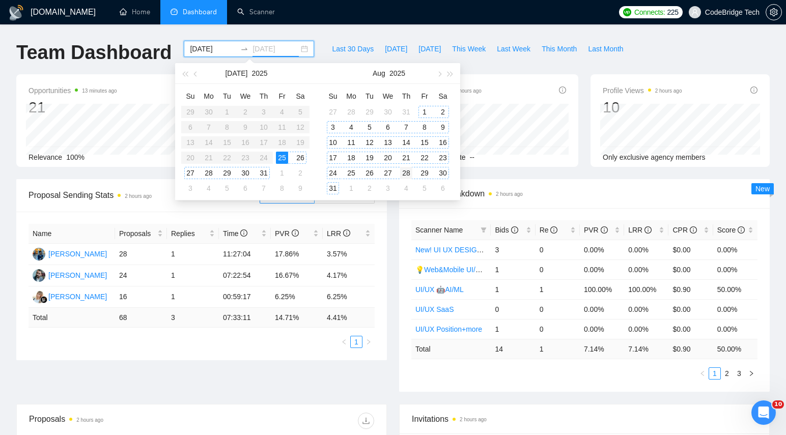
type input "[DATE]"
click at [409, 174] on div "28" at bounding box center [406, 173] width 12 height 12
